Goal: Find specific page/section

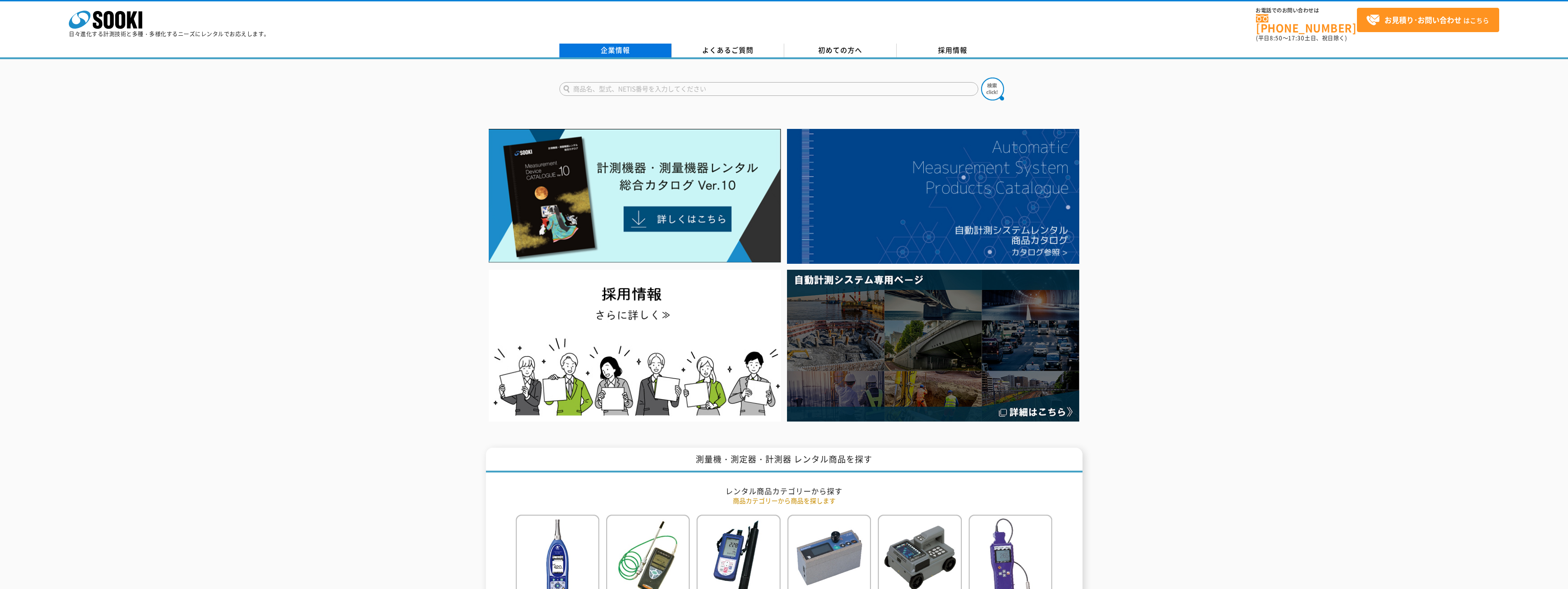
click at [609, 44] on link "企業情報" at bounding box center [615, 50] width 113 height 13
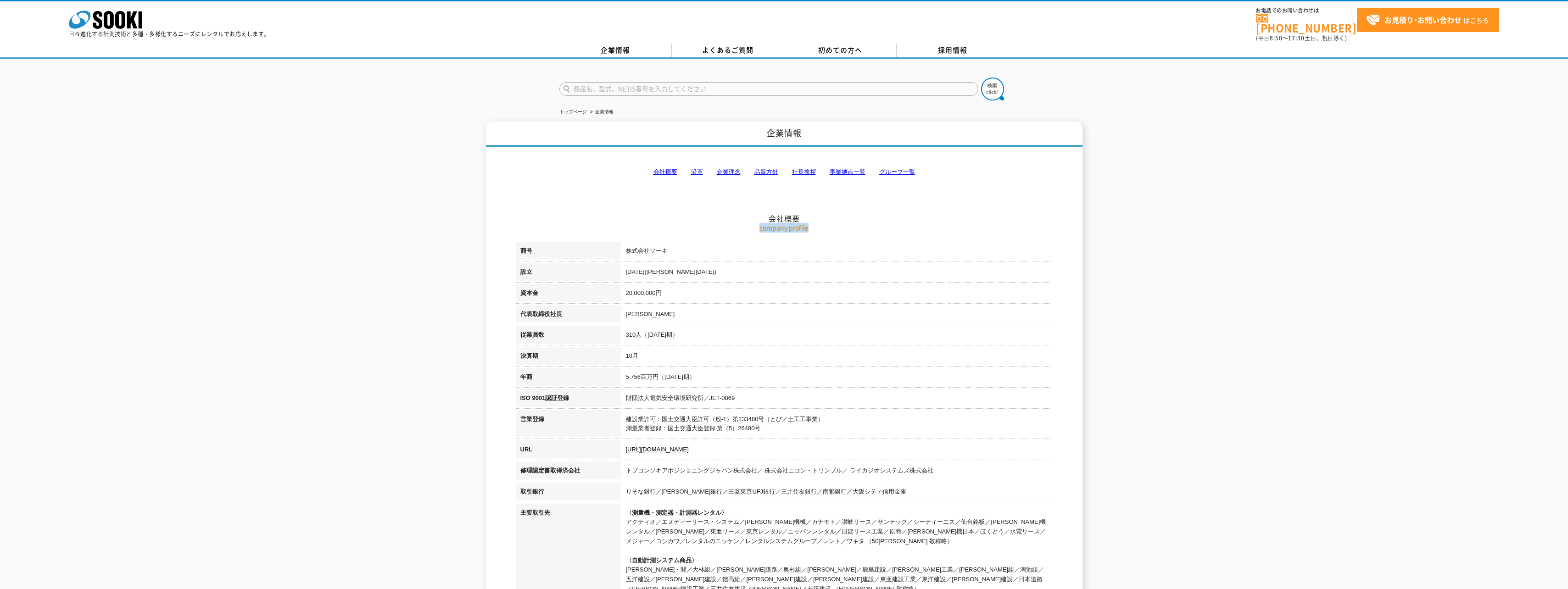
drag, startPoint x: 879, startPoint y: 221, endPoint x: 894, endPoint y: 212, distance: 17.5
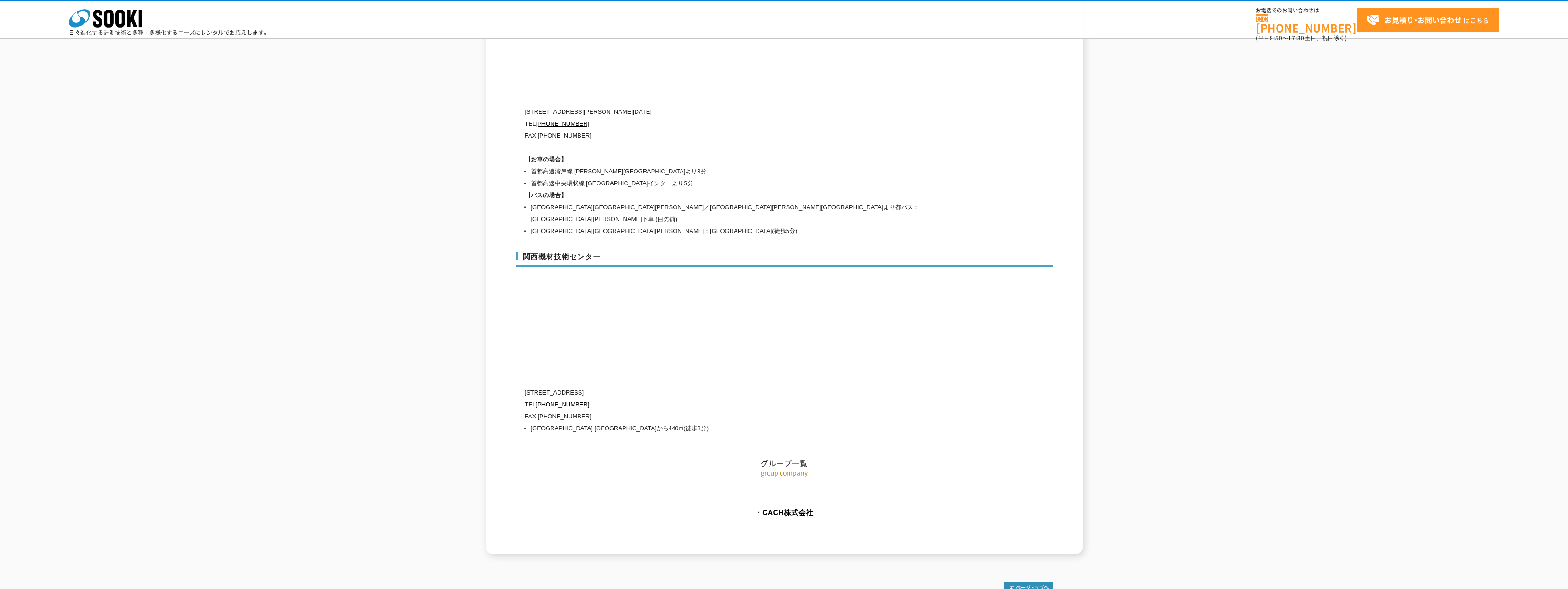
scroll to position [3952, 0]
